Goal: Information Seeking & Learning: Learn about a topic

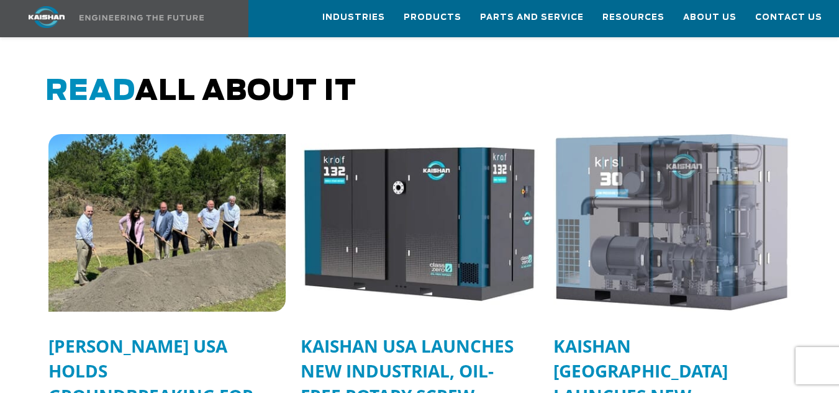
scroll to position [3187, 0]
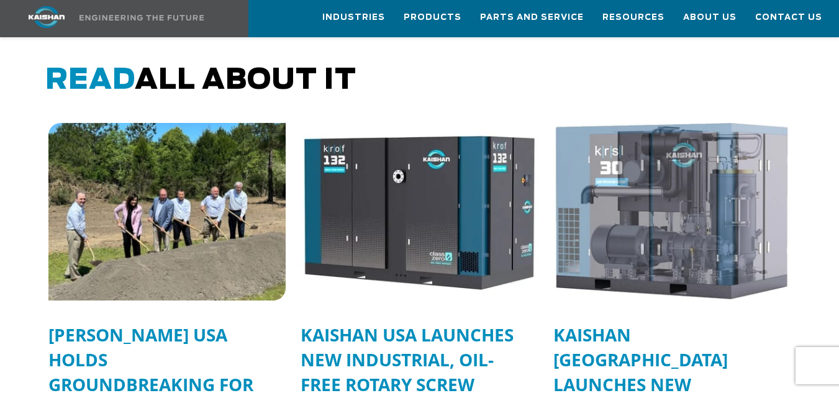
click at [126, 178] on img at bounding box center [167, 212] width 261 height 196
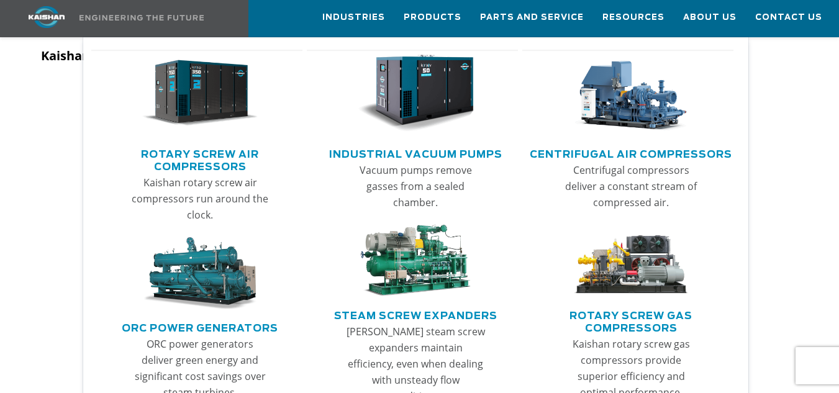
scroll to position [124, 0]
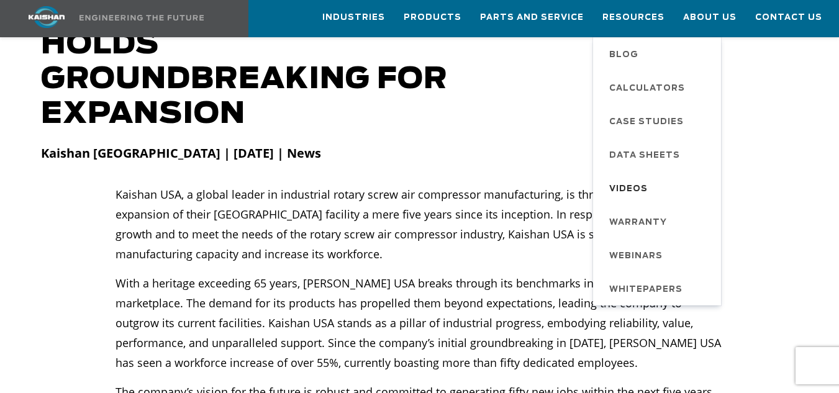
click at [648, 186] on span "Videos" at bounding box center [628, 189] width 39 height 21
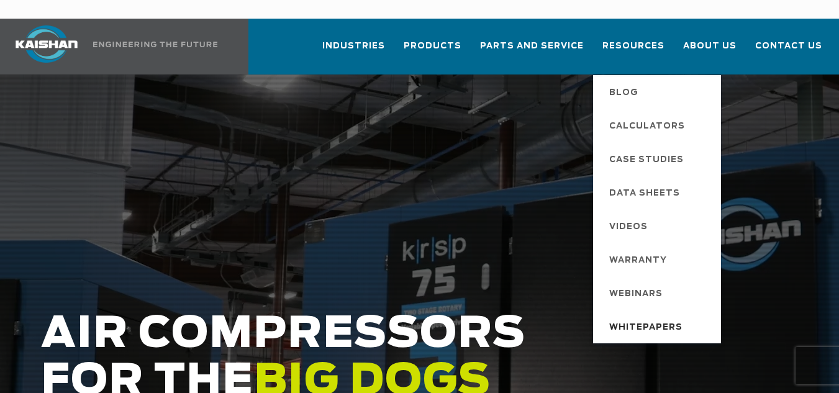
click at [661, 317] on span "Whitepapers" at bounding box center [645, 327] width 73 height 21
